Goal: Entertainment & Leisure: Consume media (video, audio)

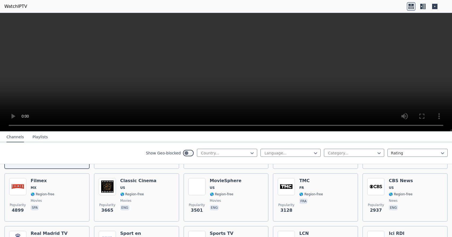
scroll to position [108, 0]
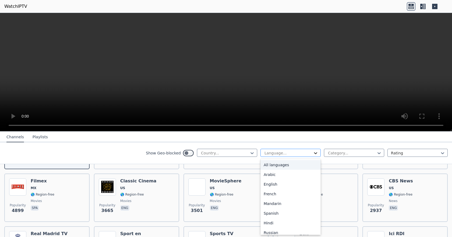
click at [313, 152] on icon at bounding box center [315, 153] width 5 height 5
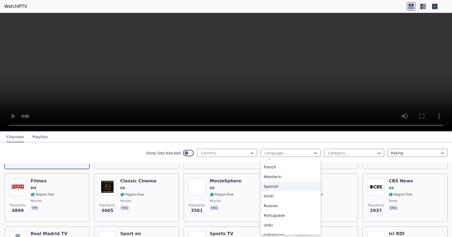
click at [276, 188] on div "Spanish" at bounding box center [291, 187] width 60 height 10
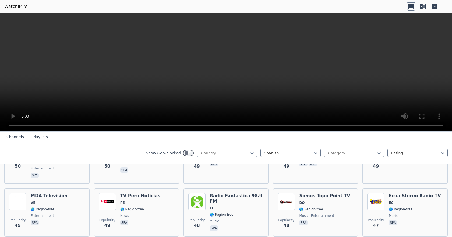
scroll to position [2652, 0]
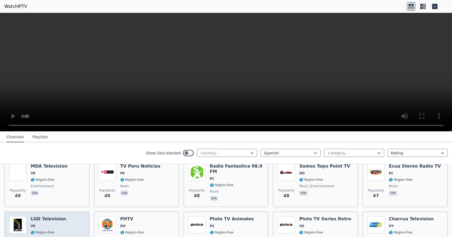
click at [47, 217] on h6 "LGD Television" at bounding box center [48, 219] width 35 height 5
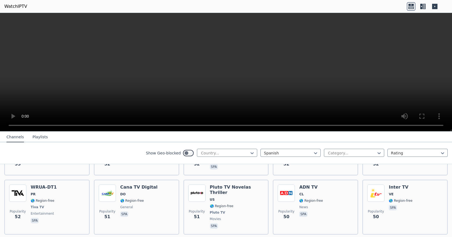
scroll to position [2544, 0]
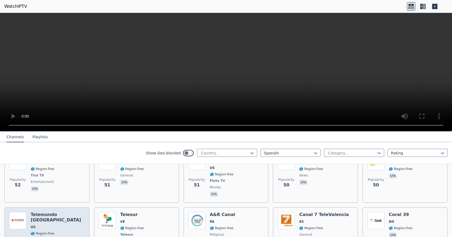
click at [53, 212] on h6 "Telemundo [GEOGRAPHIC_DATA]" at bounding box center [58, 217] width 54 height 11
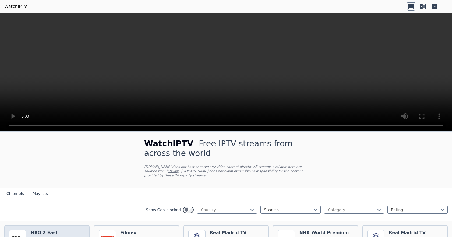
scroll to position [0, 0]
